Goal: Information Seeking & Learning: Learn about a topic

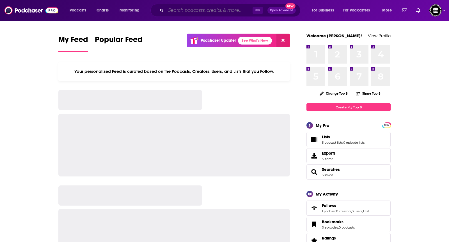
click at [226, 13] on input "Search podcasts, credits, & more..." at bounding box center [209, 10] width 87 height 9
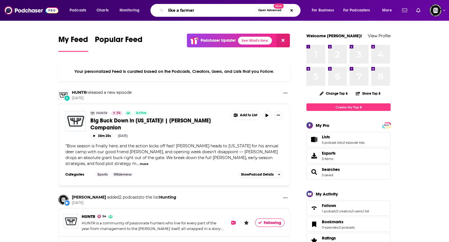
type input "like a farmer"
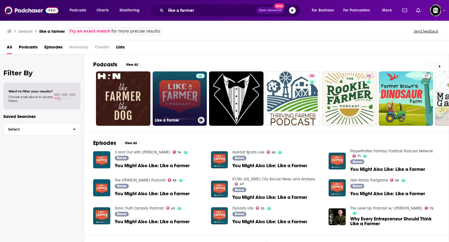
click at [173, 92] on link "Like a Farmer" at bounding box center [180, 99] width 54 height 54
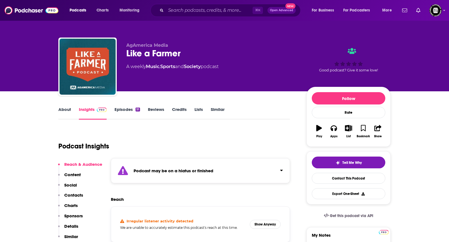
click at [192, 172] on strong "Podcast may be on a hiatus or finished" at bounding box center [174, 170] width 80 height 5
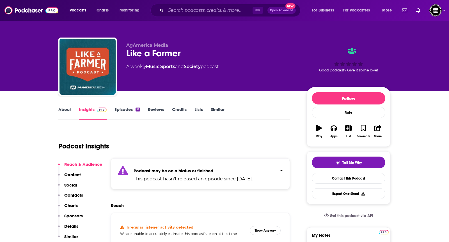
click at [192, 172] on strong "Podcast may be on a hiatus or finished" at bounding box center [174, 170] width 80 height 5
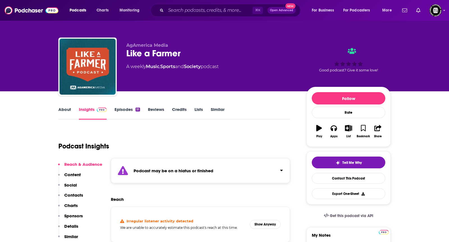
click at [192, 172] on strong "Podcast may be on a hiatus or finished" at bounding box center [174, 170] width 80 height 5
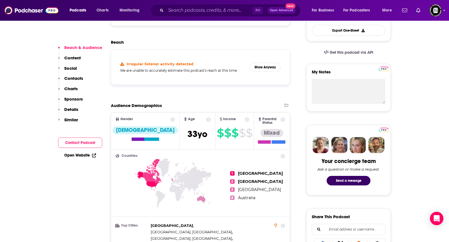
scroll to position [124, 0]
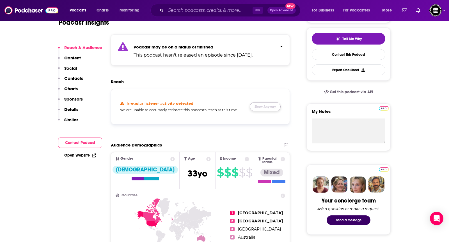
click at [272, 107] on button "Show Anyway" at bounding box center [265, 106] width 31 height 9
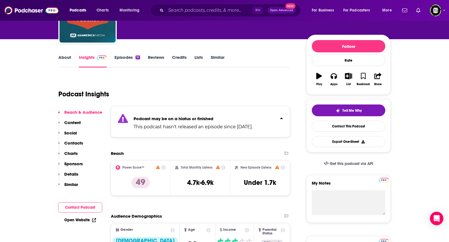
scroll to position [0, 0]
